Goal: Task Accomplishment & Management: Complete application form

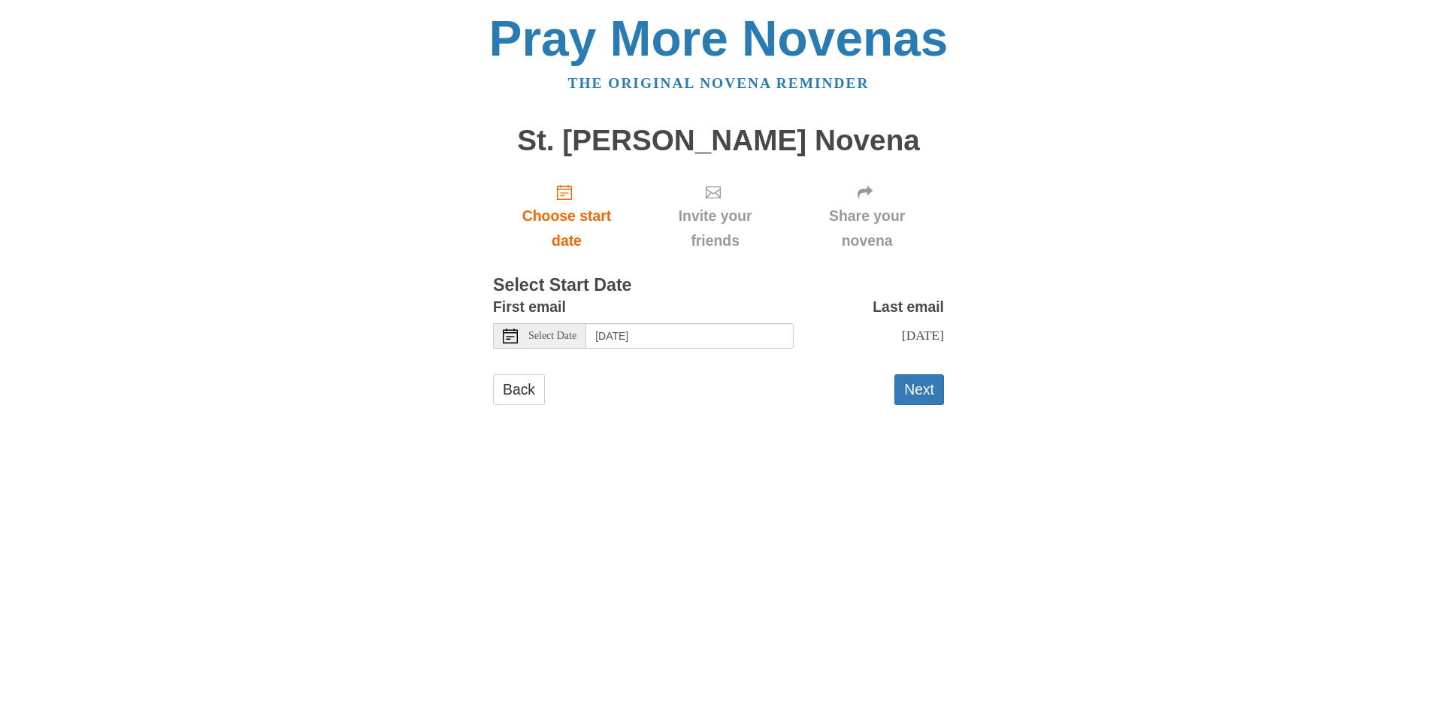
click at [560, 334] on span "Select Date" at bounding box center [552, 336] width 48 height 11
click at [932, 403] on button "Next" at bounding box center [919, 389] width 50 height 31
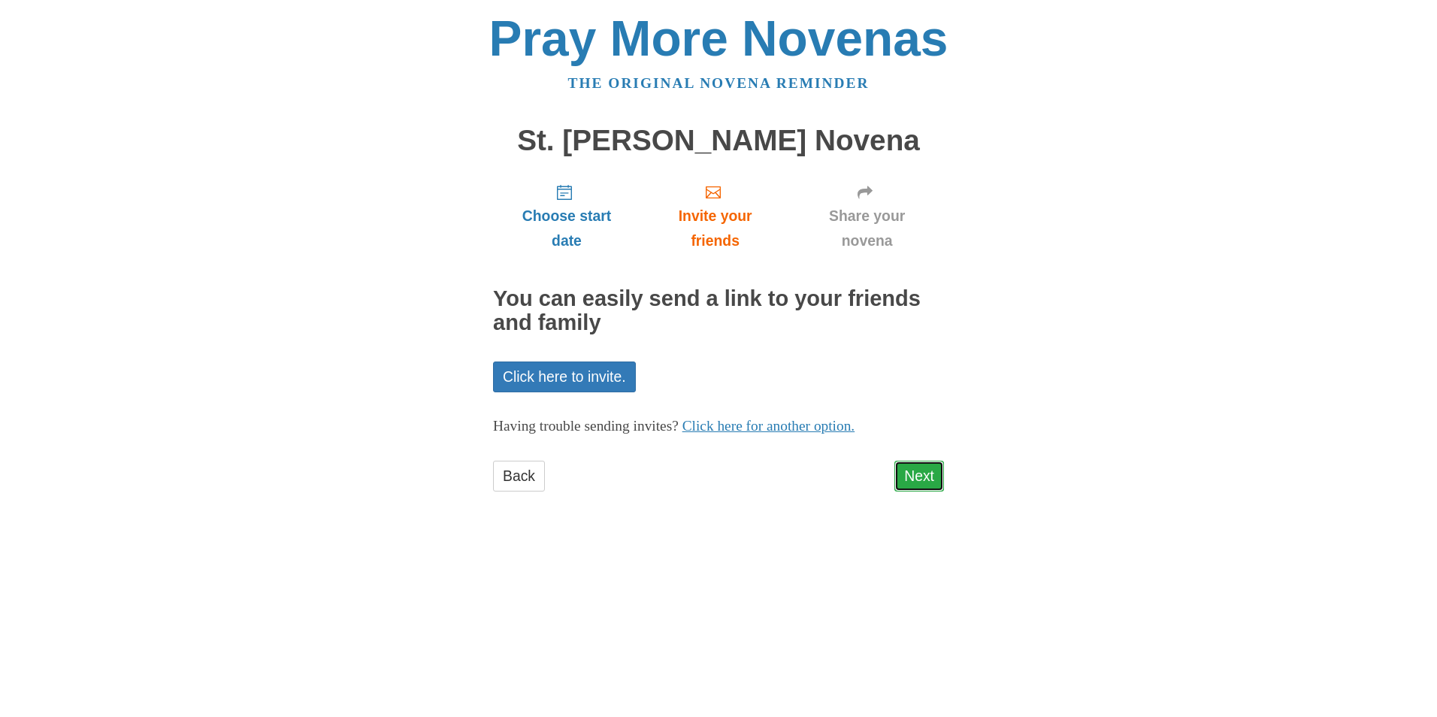
click at [920, 473] on link "Next" at bounding box center [919, 476] width 50 height 31
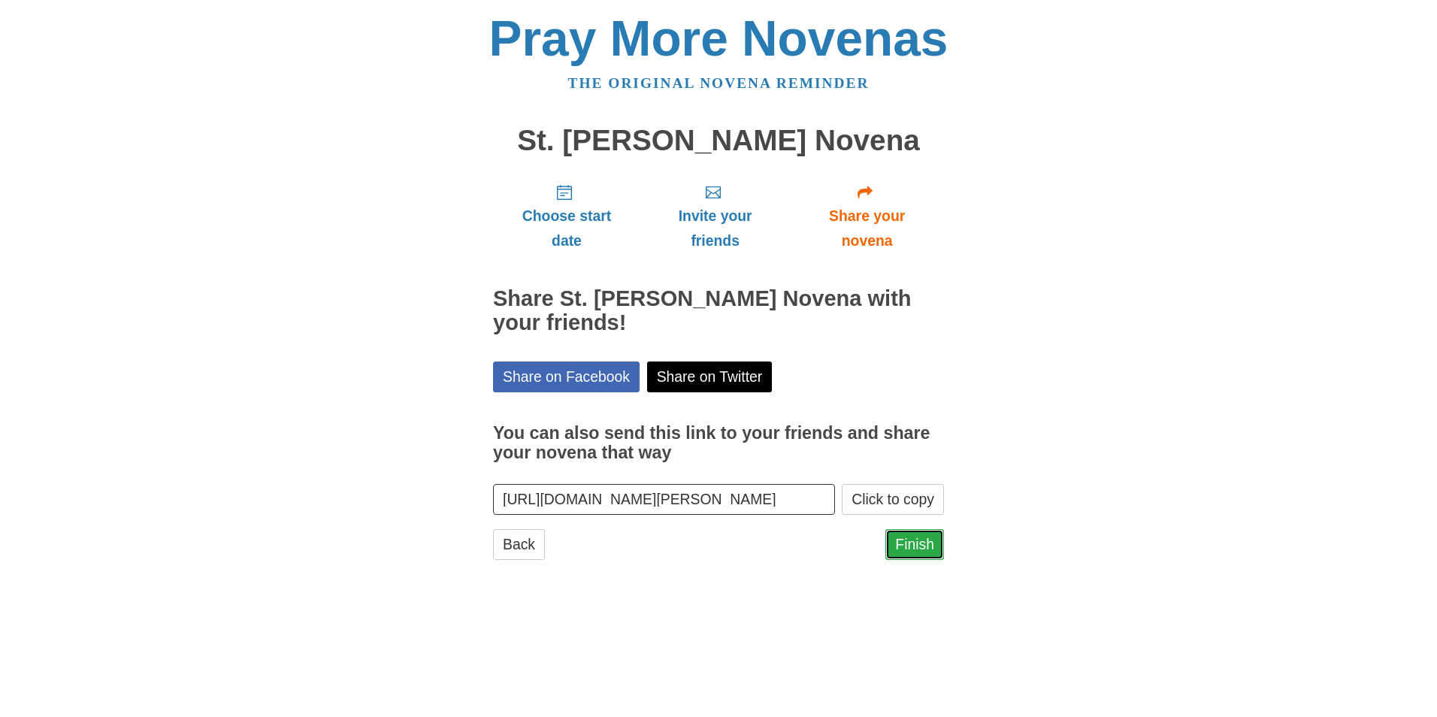
click at [908, 547] on link "Finish" at bounding box center [914, 544] width 59 height 31
